Goal: Task Accomplishment & Management: Manage account settings

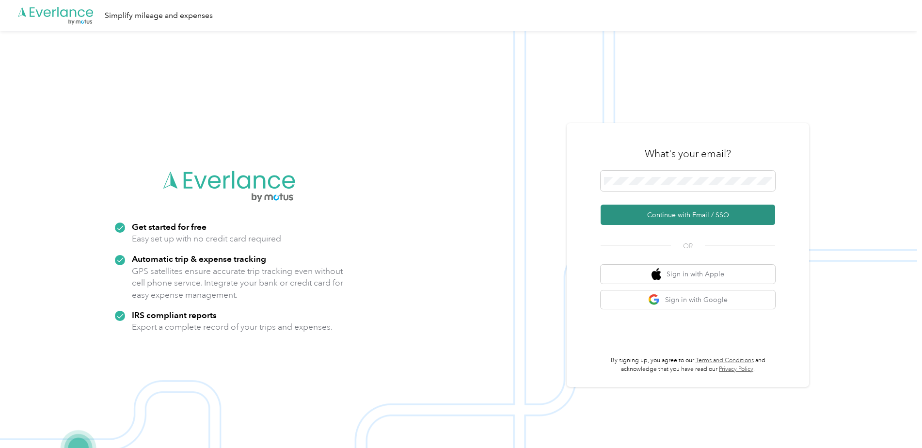
click at [648, 219] on button "Continue with Email / SSO" at bounding box center [688, 215] width 174 height 20
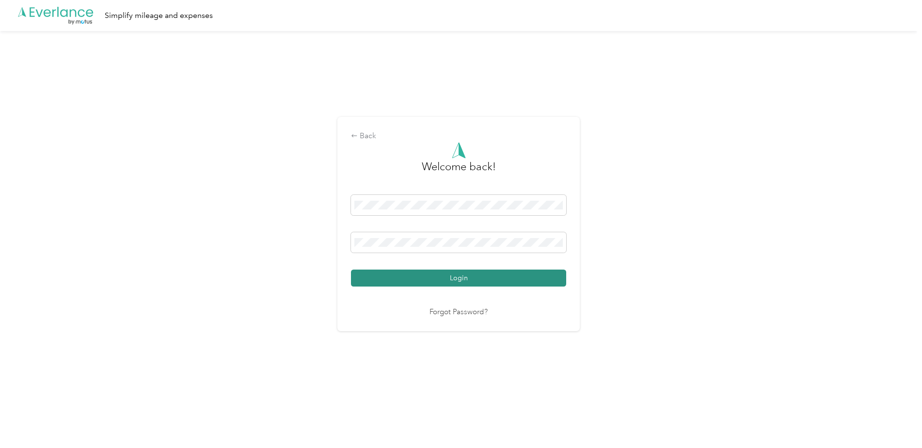
click at [438, 274] on button "Login" at bounding box center [458, 277] width 215 height 17
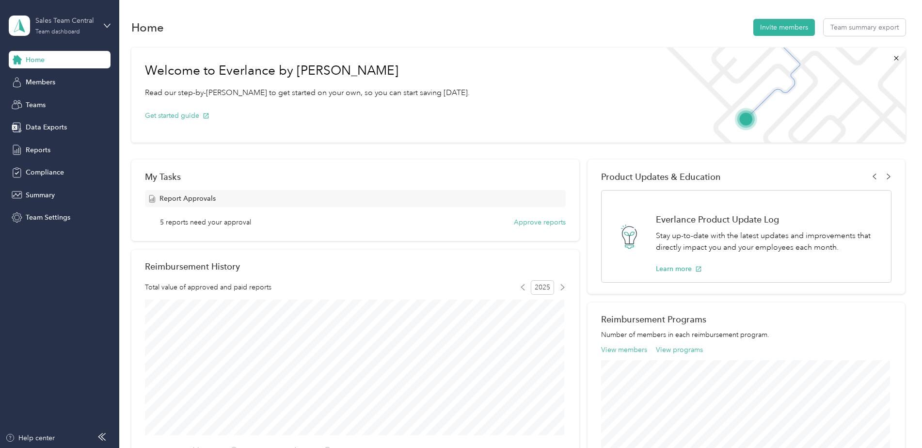
click at [77, 27] on div "Sales Team Central Team dashboard" at bounding box center [65, 25] width 61 height 19
click at [59, 97] on div "Personal dashboard" at bounding box center [47, 101] width 61 height 10
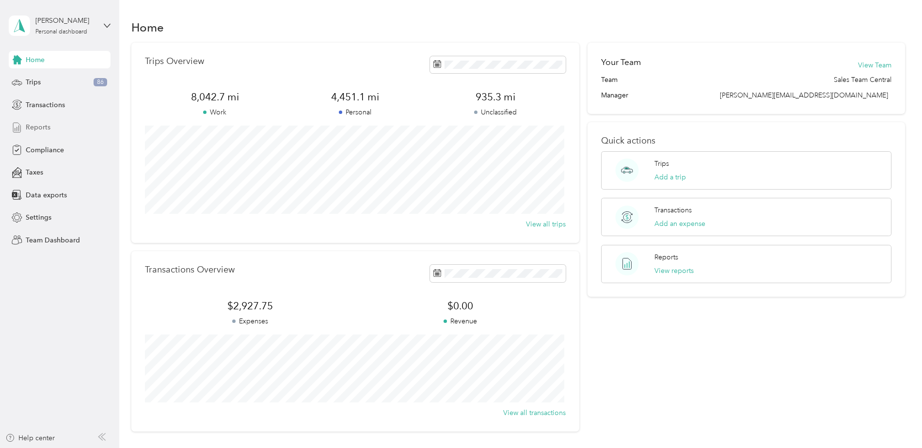
click at [55, 126] on div "Reports" at bounding box center [60, 127] width 102 height 17
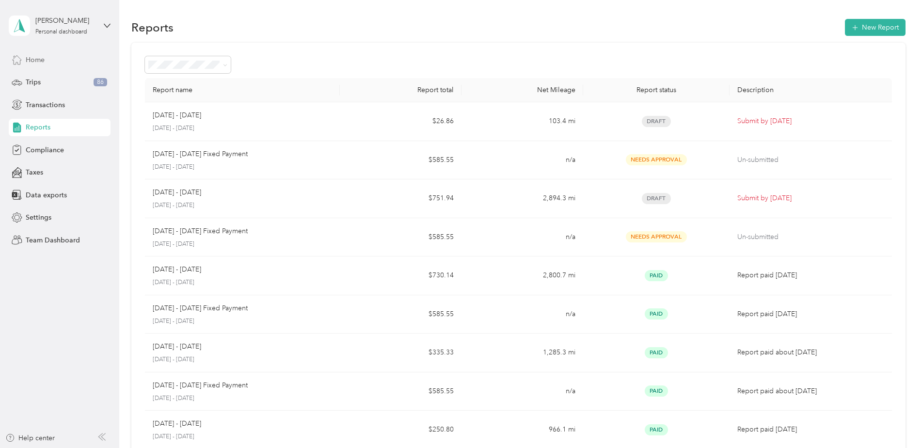
click at [49, 56] on div "Home" at bounding box center [60, 59] width 102 height 17
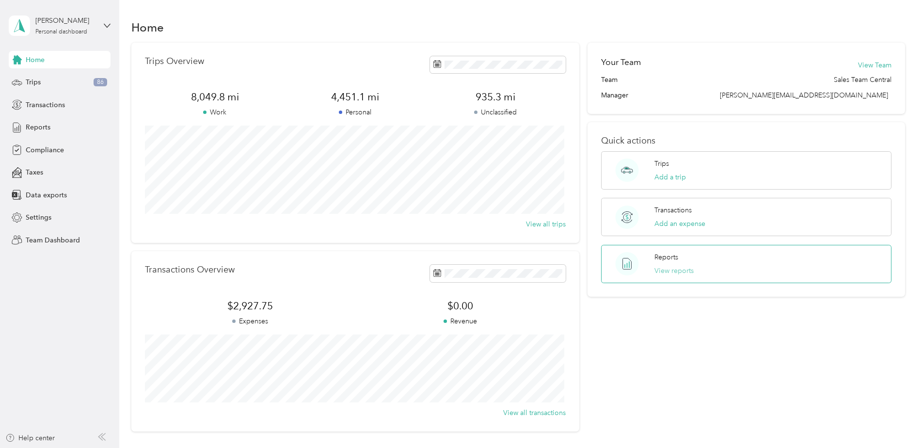
click at [667, 268] on button "View reports" at bounding box center [673, 271] width 39 height 10
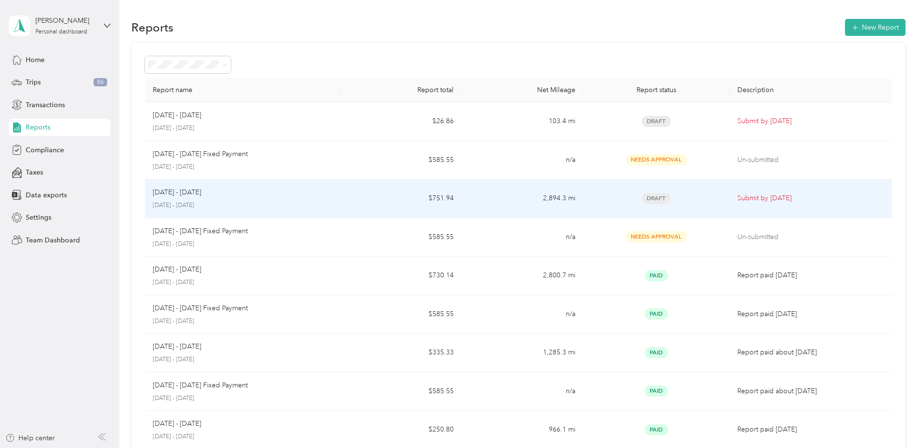
click at [468, 205] on td "2,894.3 mi" at bounding box center [522, 198] width 122 height 39
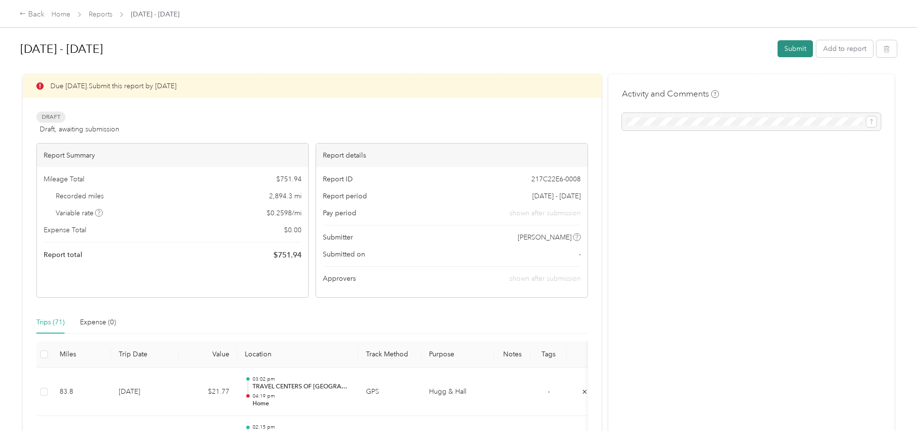
click at [791, 50] on button "Submit" at bounding box center [794, 48] width 35 height 17
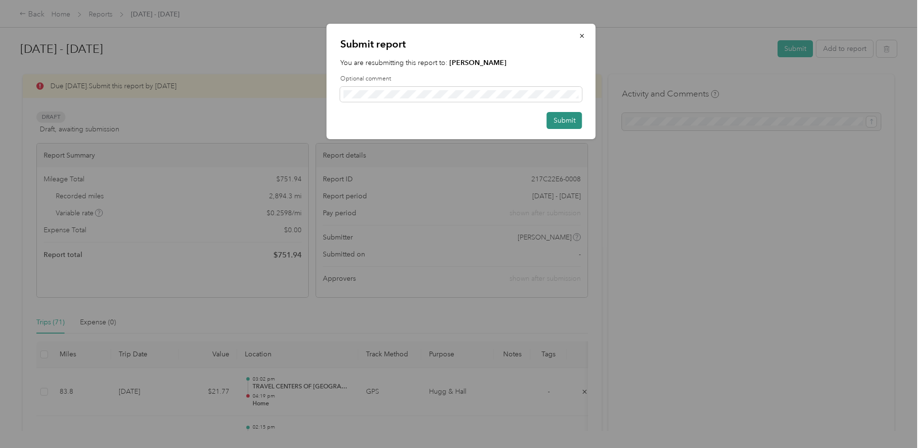
click at [559, 118] on button "Submit" at bounding box center [564, 120] width 35 height 17
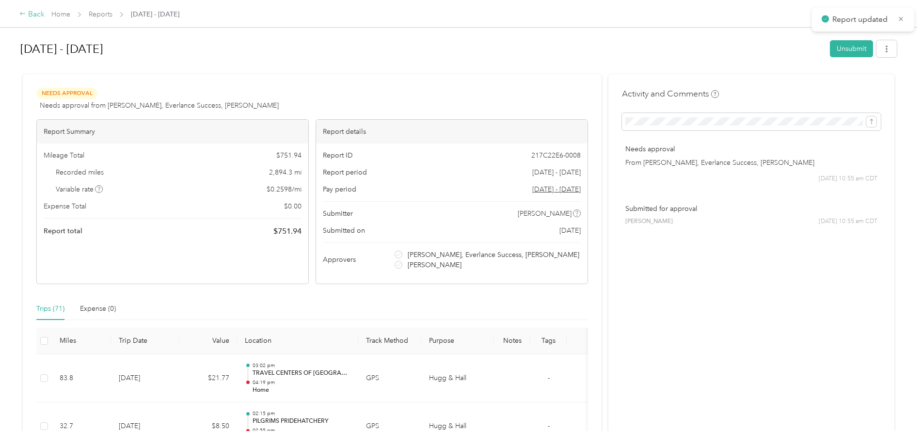
click at [25, 17] on icon at bounding box center [22, 13] width 7 height 7
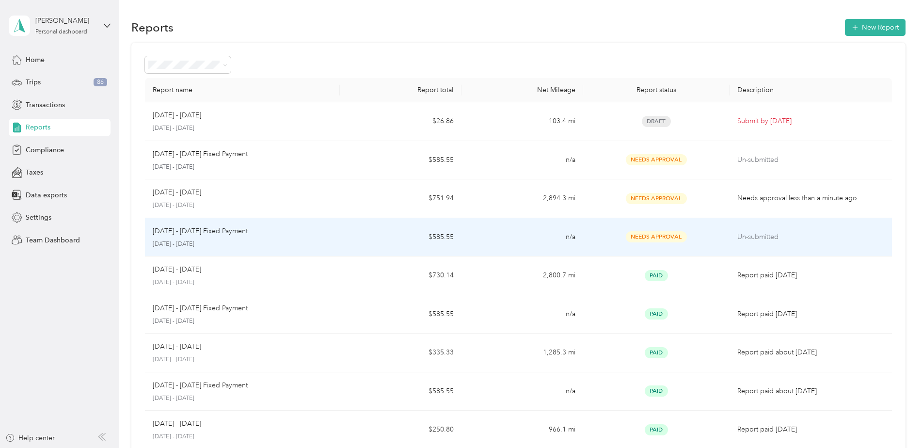
click at [606, 232] on div "Needs Approval" at bounding box center [656, 236] width 130 height 11
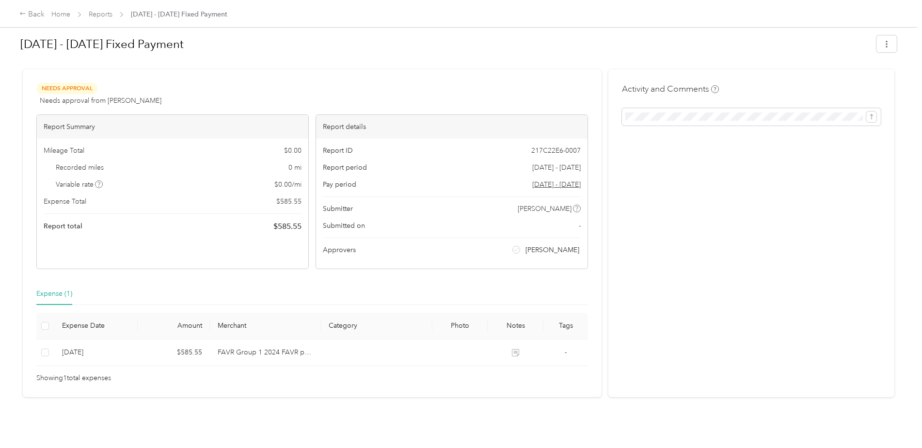
scroll to position [12, 0]
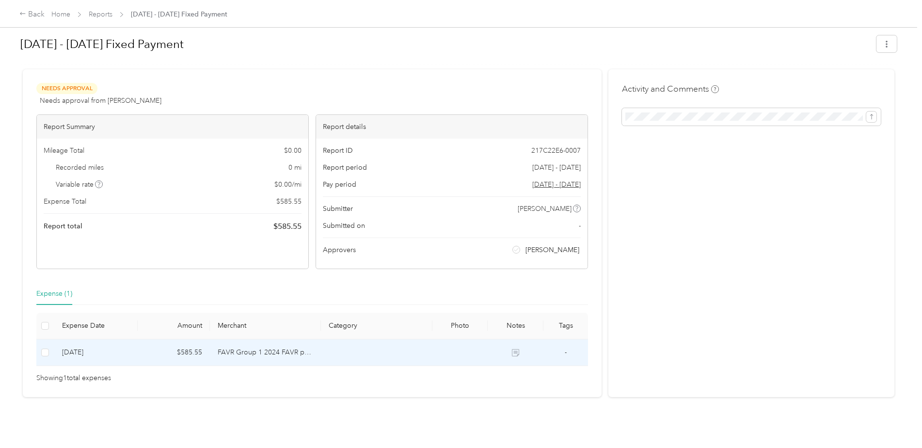
click at [278, 343] on td "FAVR Group 1 2024 FAVR program" at bounding box center [265, 352] width 111 height 27
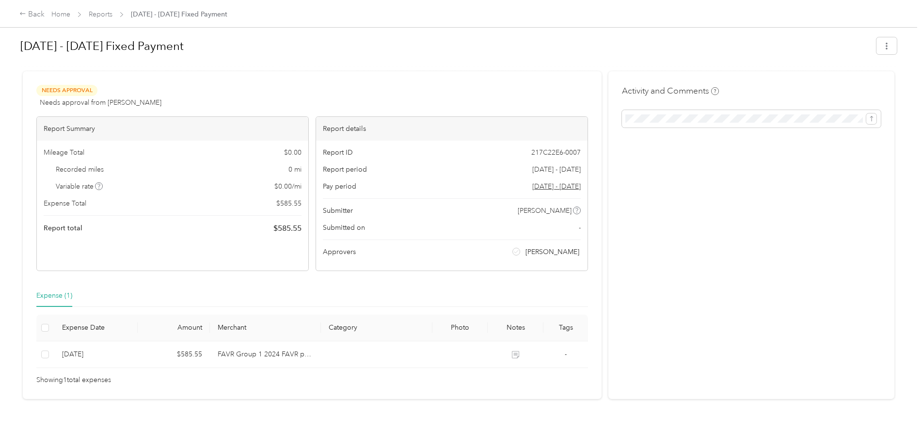
scroll to position [0, 0]
click at [26, 17] on div "Back" at bounding box center [31, 15] width 25 height 12
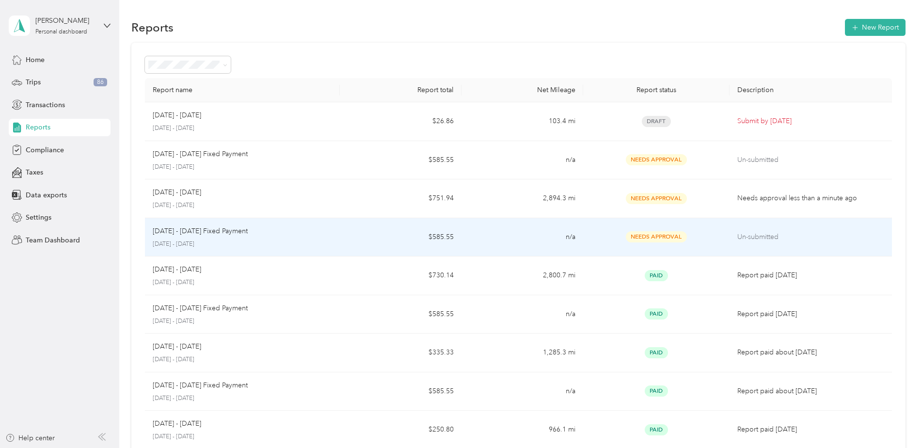
click at [239, 236] on p "[DATE] - [DATE] Fixed Payment" at bounding box center [200, 231] width 95 height 11
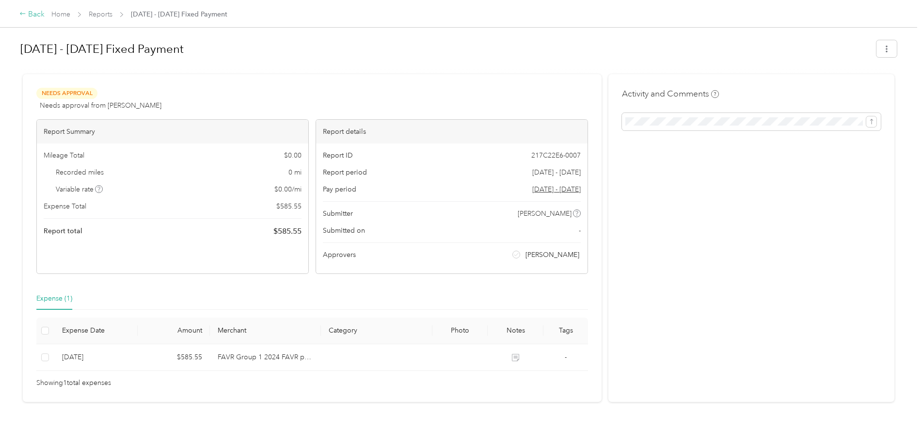
click at [23, 15] on icon at bounding box center [22, 13] width 7 height 7
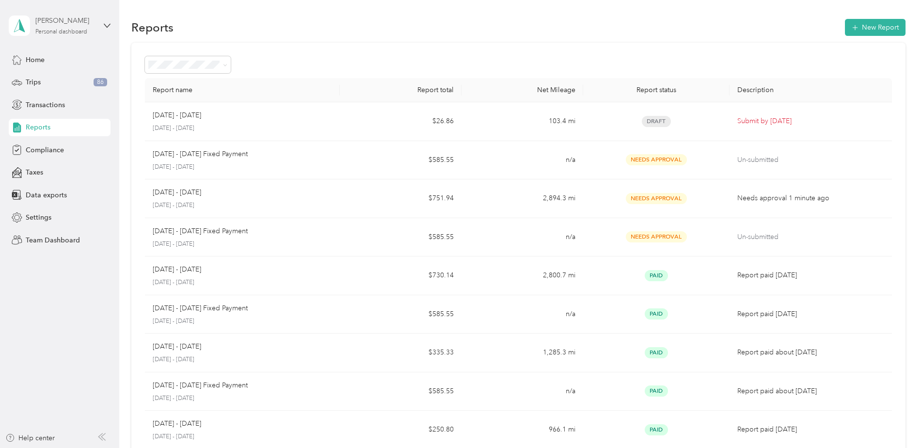
click at [81, 27] on div "[PERSON_NAME] Personal dashboard" at bounding box center [65, 25] width 61 height 19
click at [64, 81] on div "Team dashboard" at bounding box center [43, 80] width 52 height 10
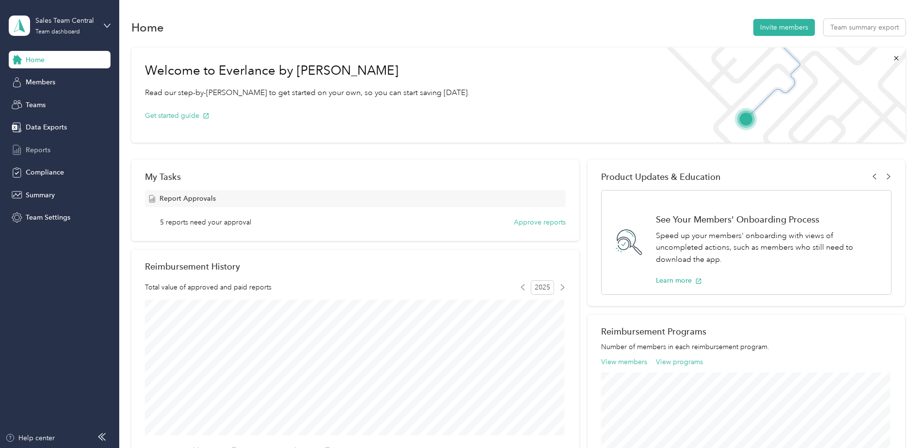
click at [41, 147] on span "Reports" at bounding box center [38, 150] width 25 height 10
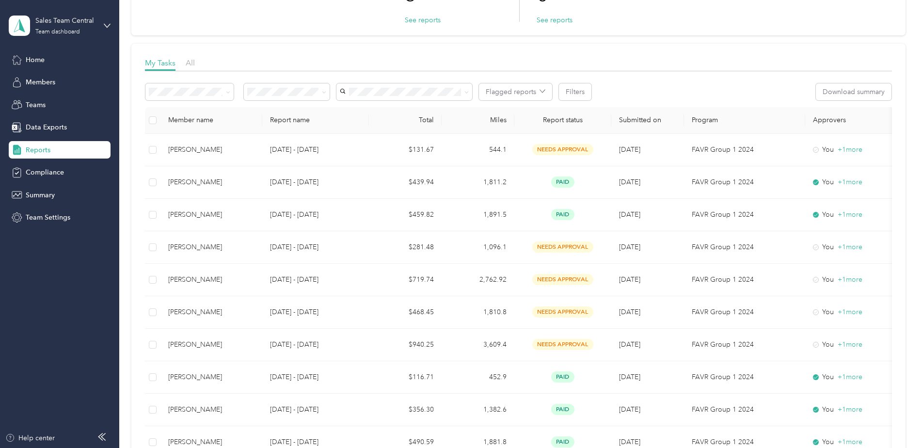
scroll to position [145, 0]
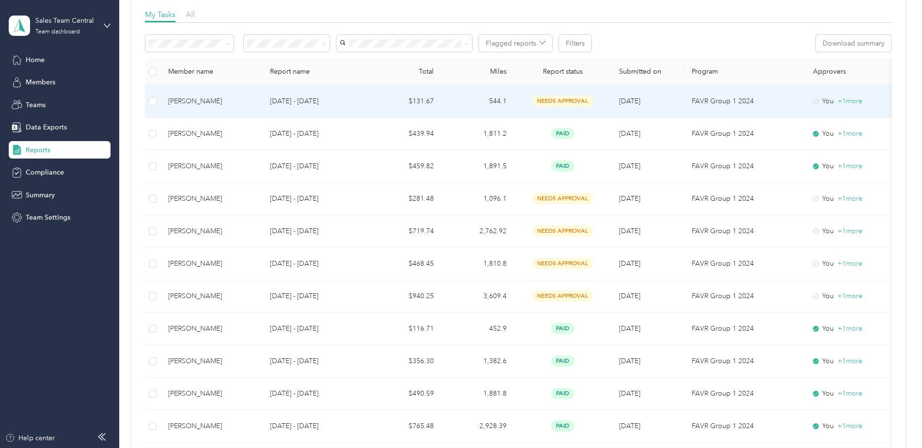
click at [186, 100] on div "[PERSON_NAME]" at bounding box center [211, 101] width 86 height 11
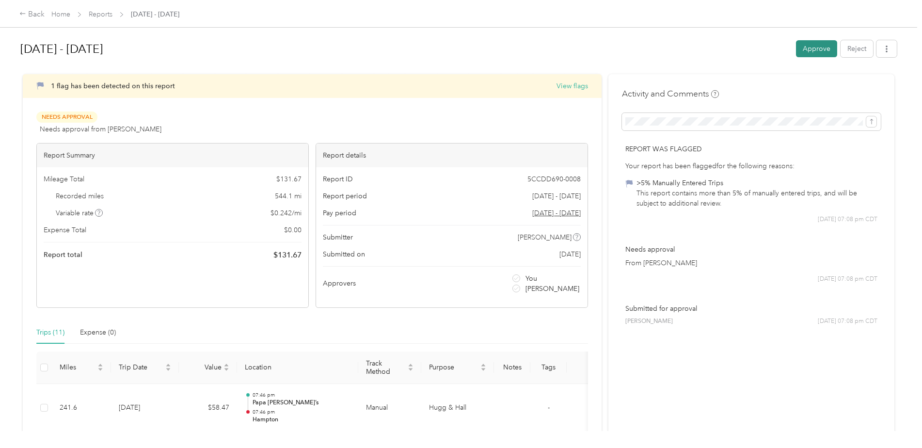
click at [818, 48] on button "Approve" at bounding box center [816, 48] width 41 height 17
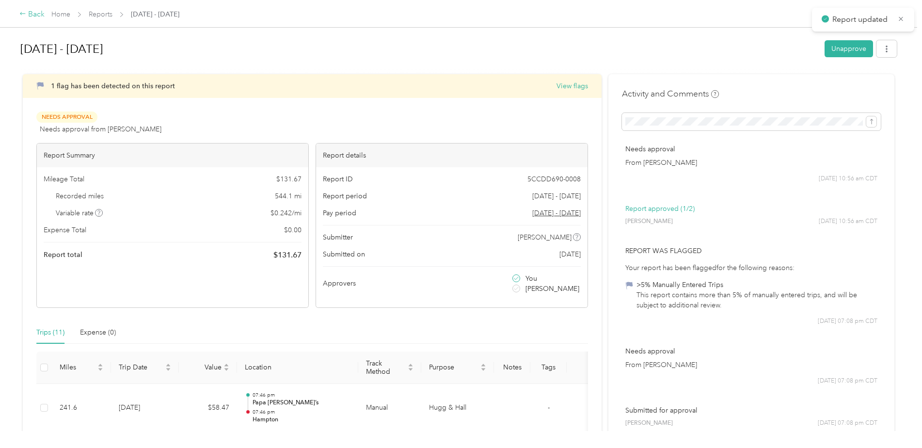
click at [30, 15] on div "Back" at bounding box center [31, 15] width 25 height 12
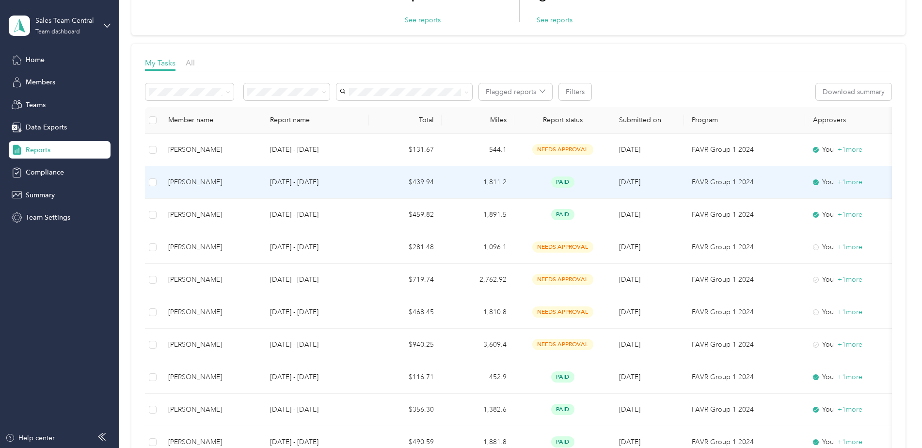
scroll to position [145, 0]
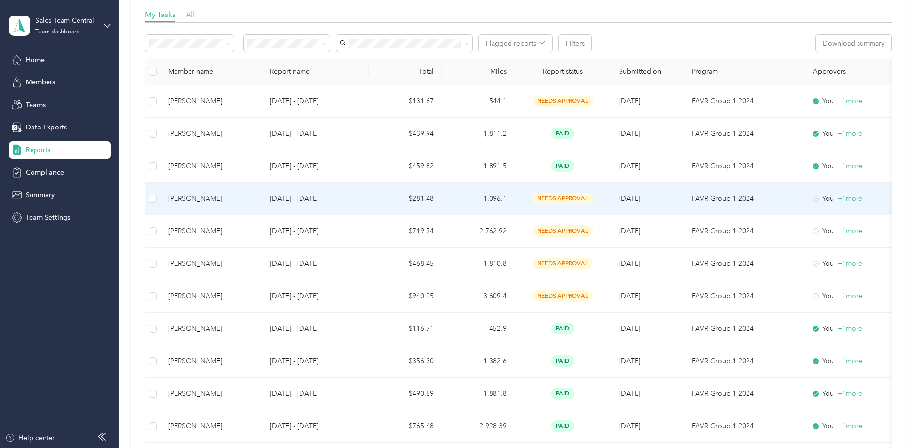
click at [152, 204] on td at bounding box center [153, 199] width 16 height 32
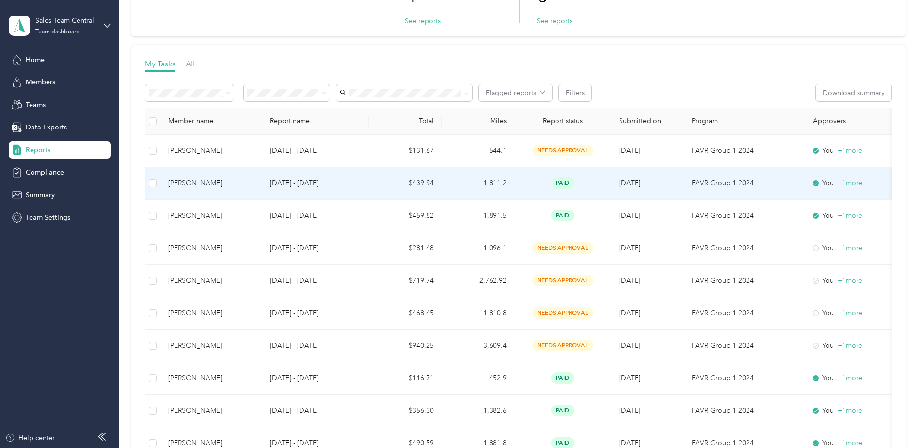
scroll to position [97, 0]
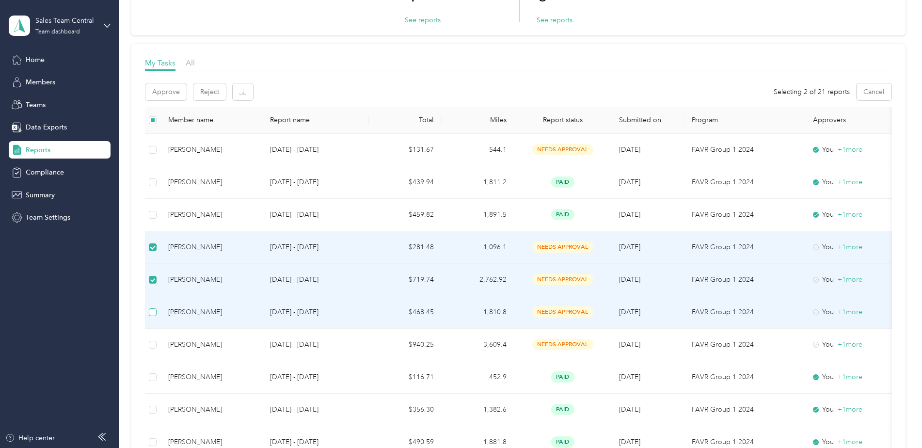
click at [155, 316] on label at bounding box center [153, 312] width 8 height 11
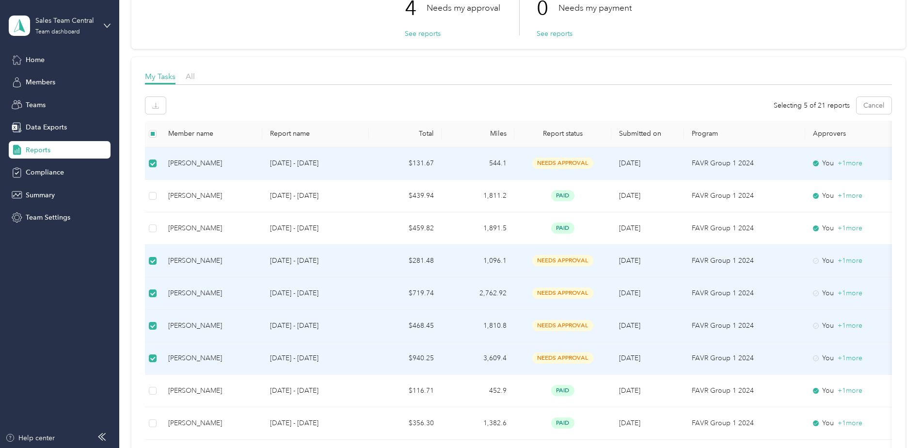
scroll to position [0, 0]
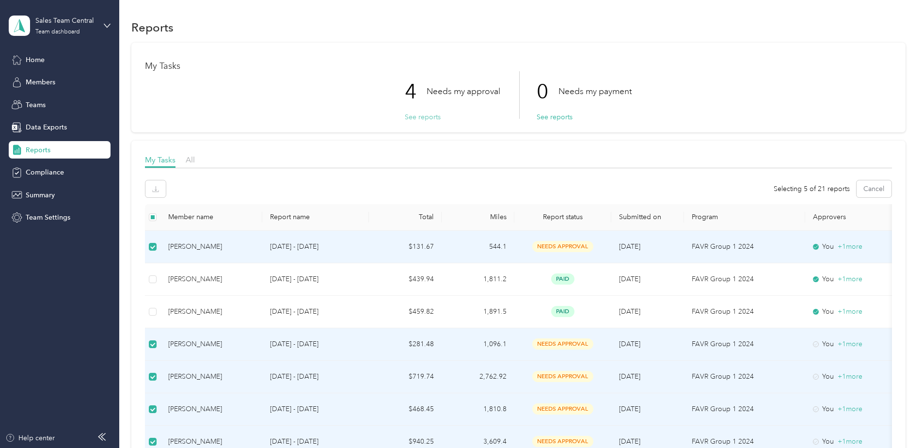
click at [411, 116] on button "See reports" at bounding box center [423, 117] width 36 height 10
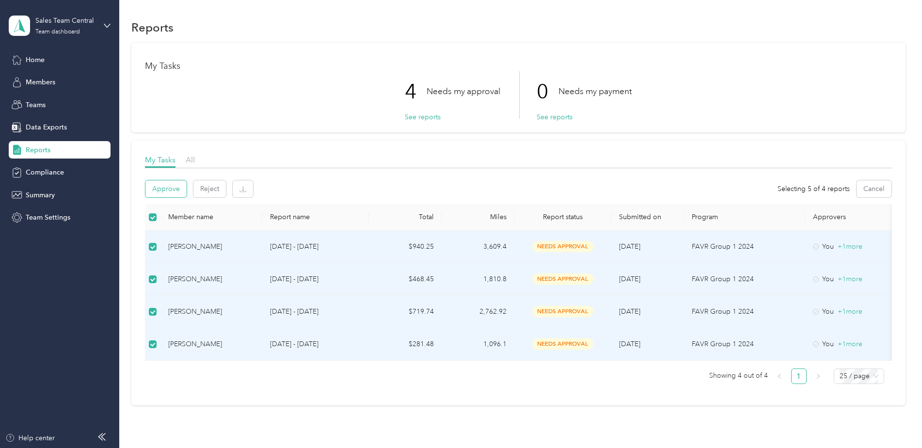
click at [169, 188] on button "Approve" at bounding box center [165, 188] width 41 height 17
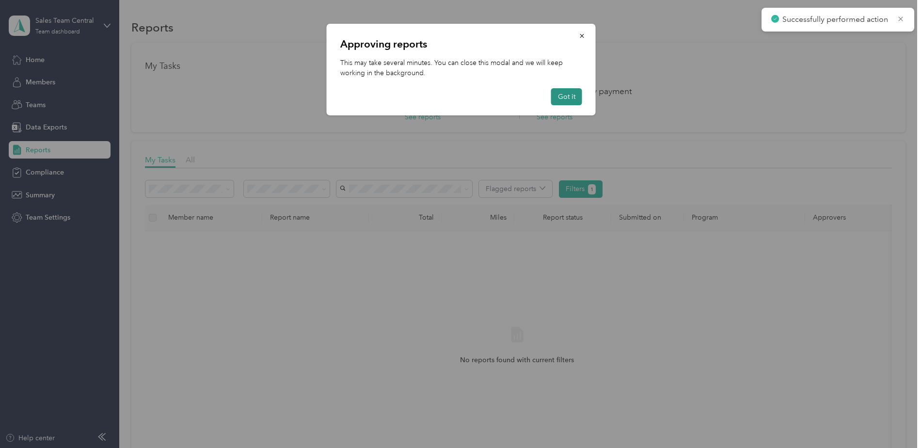
click at [564, 99] on button "Got it" at bounding box center [566, 96] width 31 height 17
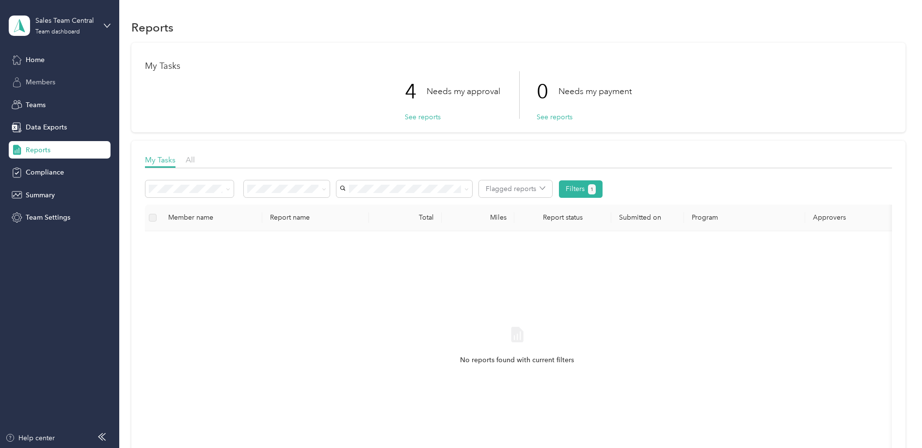
click at [38, 84] on span "Members" at bounding box center [41, 82] width 30 height 10
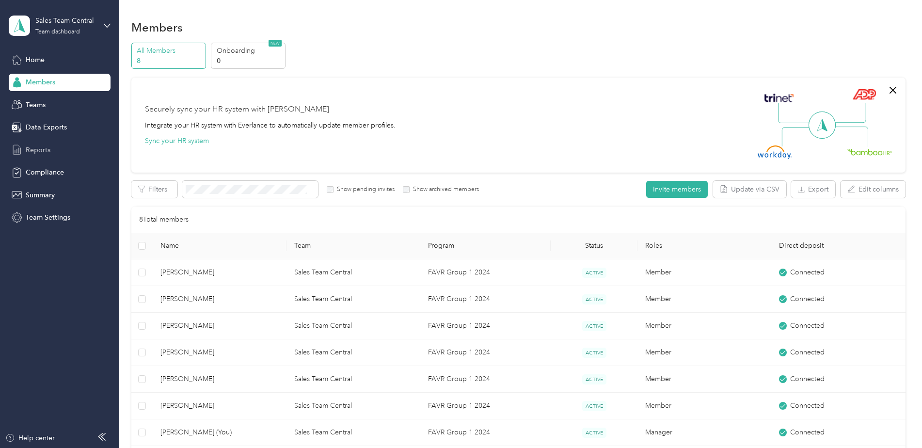
click at [36, 153] on span "Reports" at bounding box center [38, 150] width 25 height 10
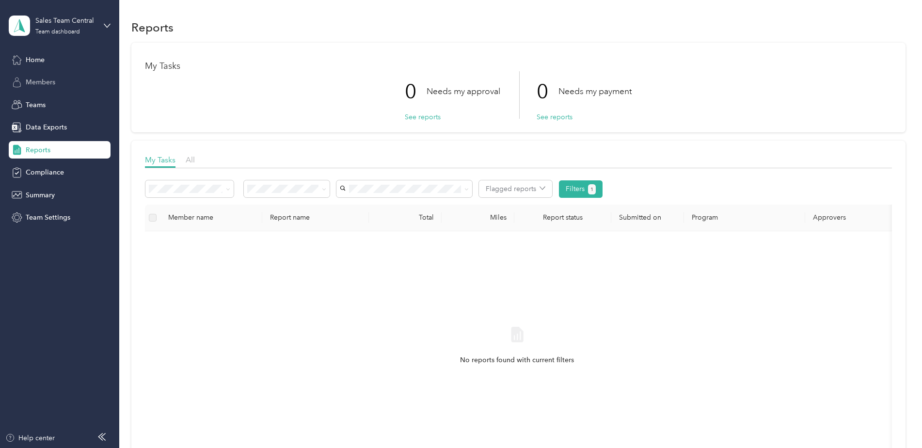
click at [35, 79] on span "Members" at bounding box center [41, 82] width 30 height 10
